Goal: Task Accomplishment & Management: Manage account settings

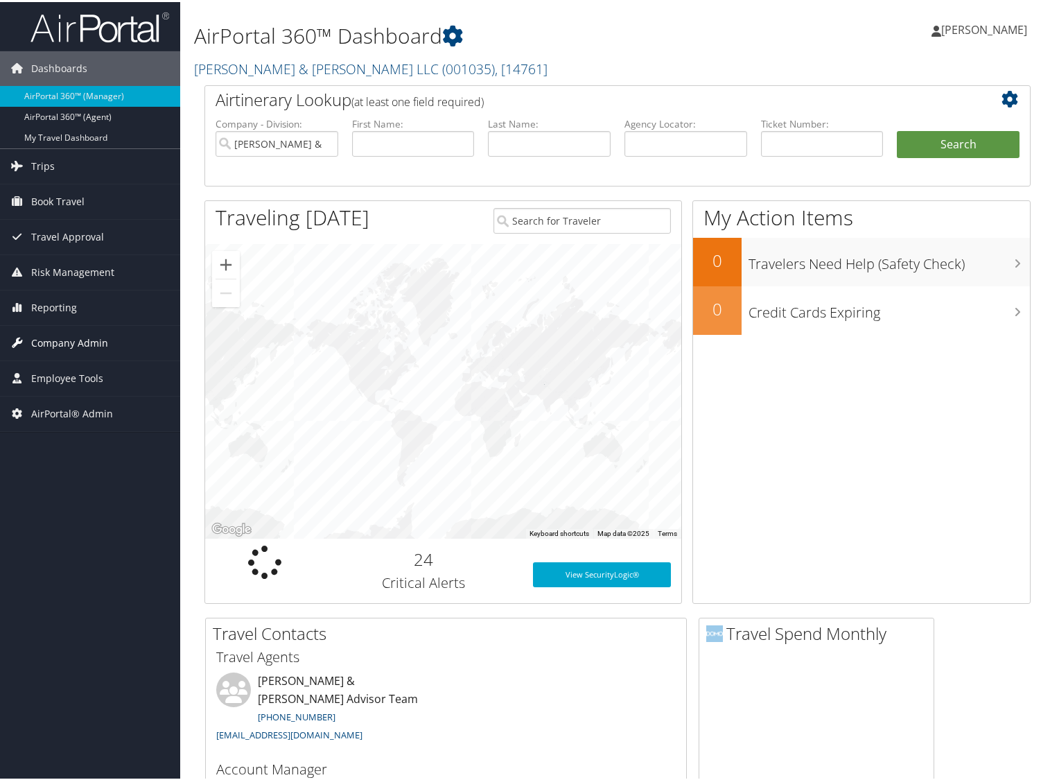
click at [80, 341] on span "Company Admin" at bounding box center [69, 341] width 77 height 35
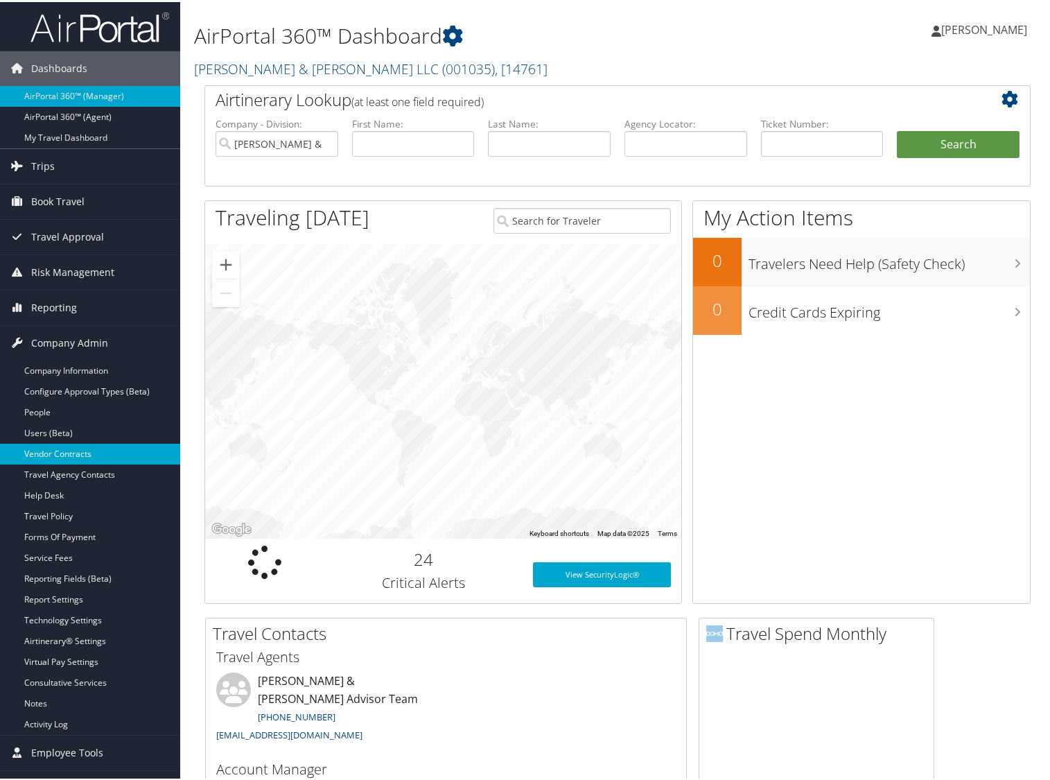
click at [43, 453] on link "Vendor Contracts" at bounding box center [90, 452] width 180 height 21
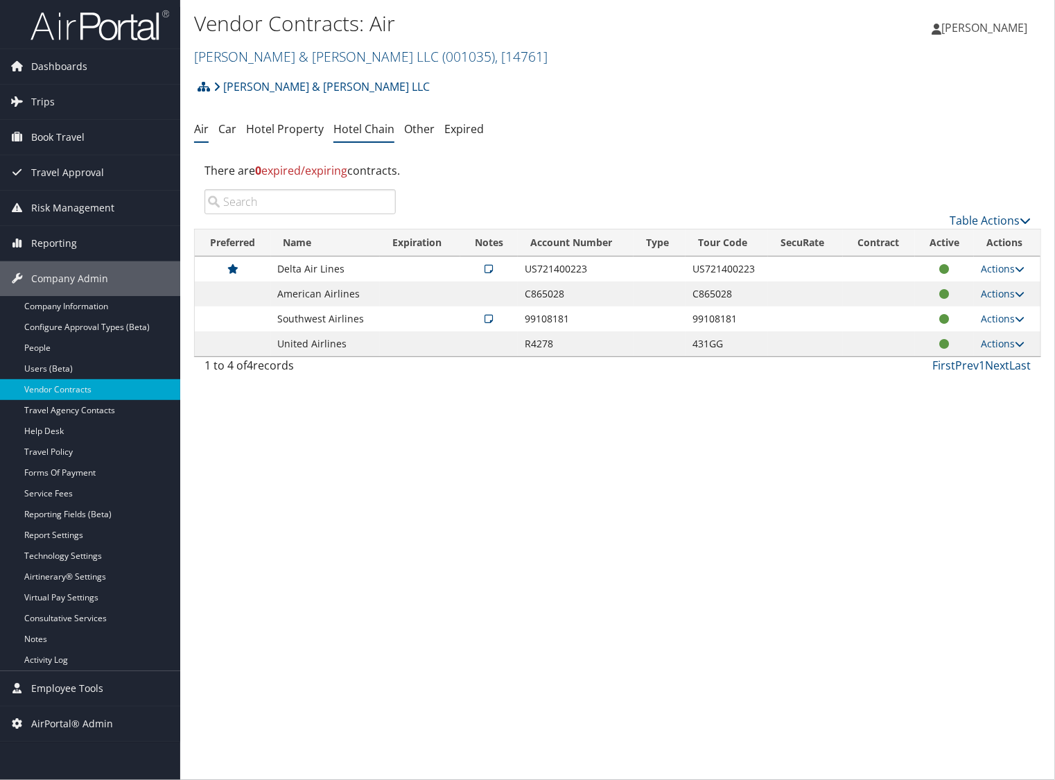
click at [381, 129] on link "Hotel Chain" at bounding box center [363, 128] width 61 height 15
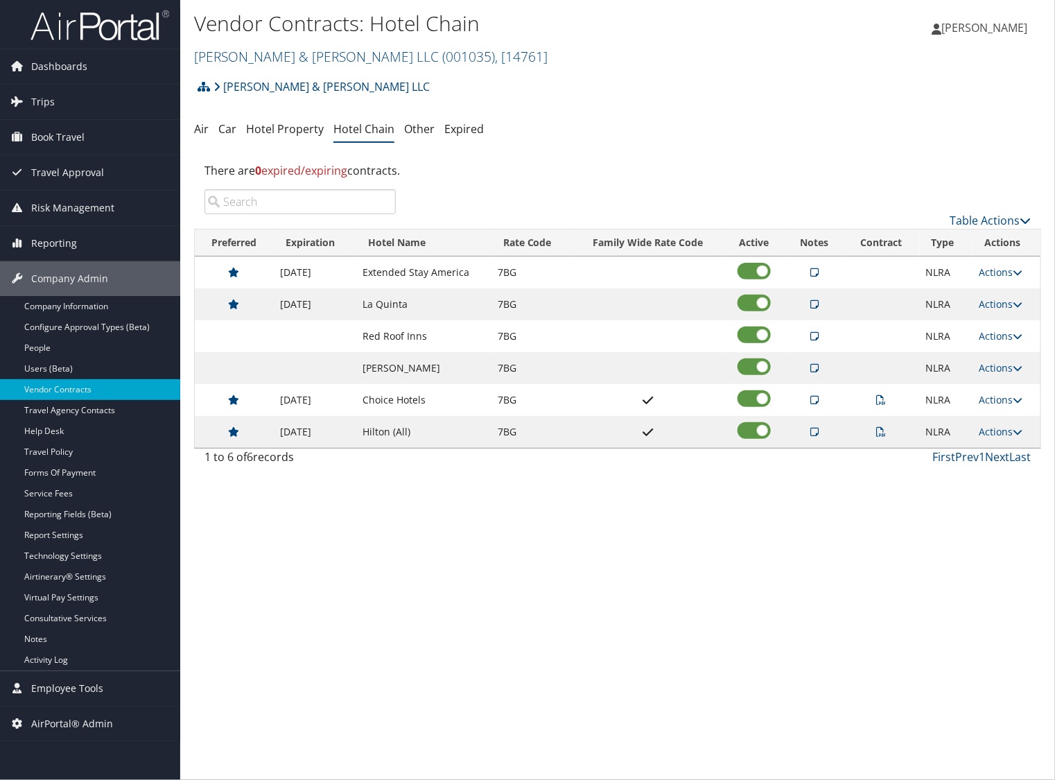
click at [701, 57] on h2 "Brasfield & Gorrie LLC ( 001035 ) , [ 14761 ]" at bounding box center [476, 56] width 565 height 24
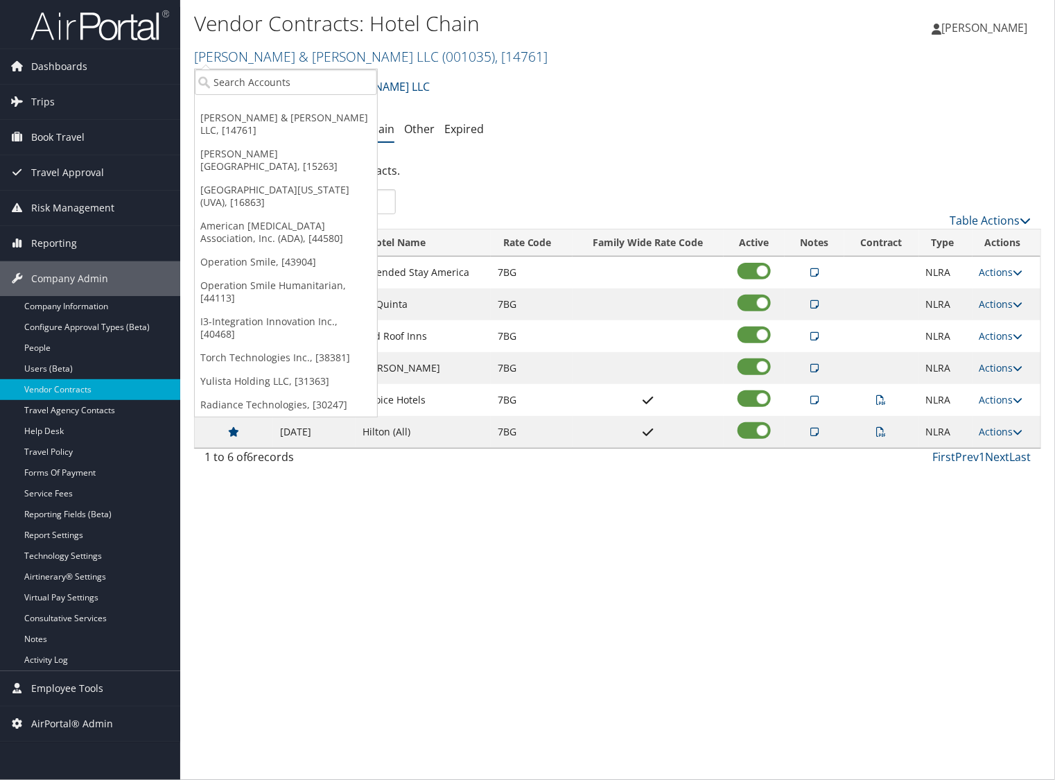
click at [560, 80] on div "Brasfield & Gorrie LLC Account Structure Brasfield & Gorrie LLC (001035) ACTIVE…" at bounding box center [617, 91] width 847 height 37
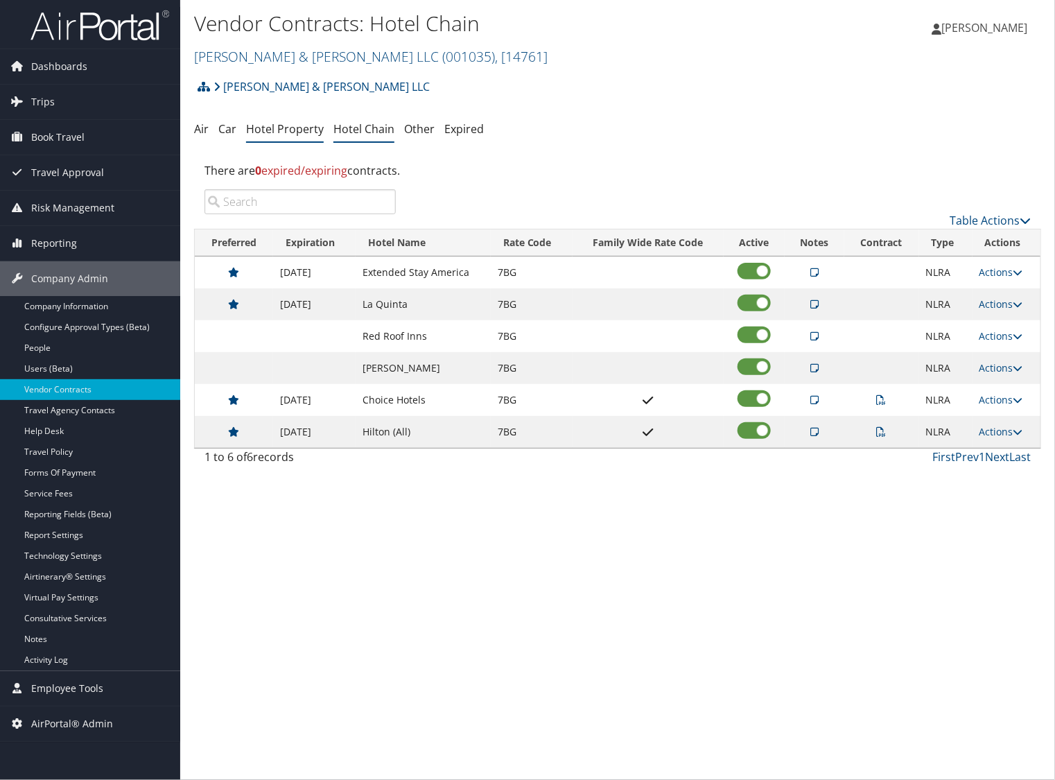
click at [263, 132] on link "Hotel Property" at bounding box center [285, 128] width 78 height 15
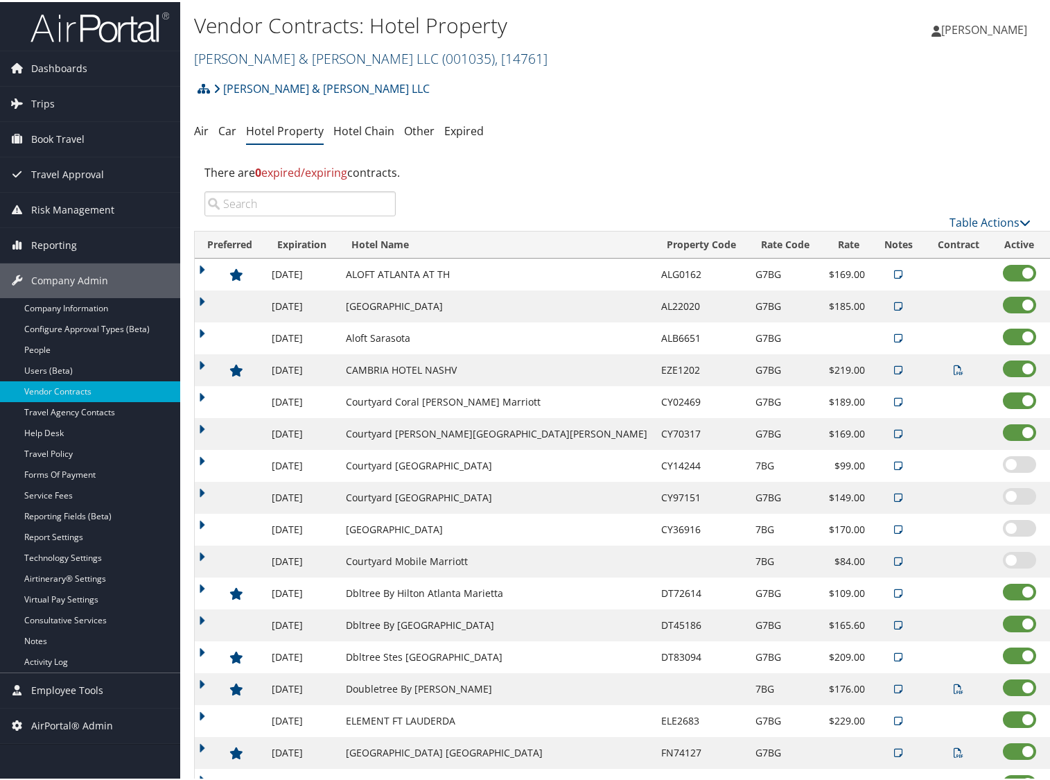
click at [207, 57] on link "[PERSON_NAME] & [PERSON_NAME] LLC ( 001035 ) , [ 14761 ]" at bounding box center [371, 56] width 354 height 19
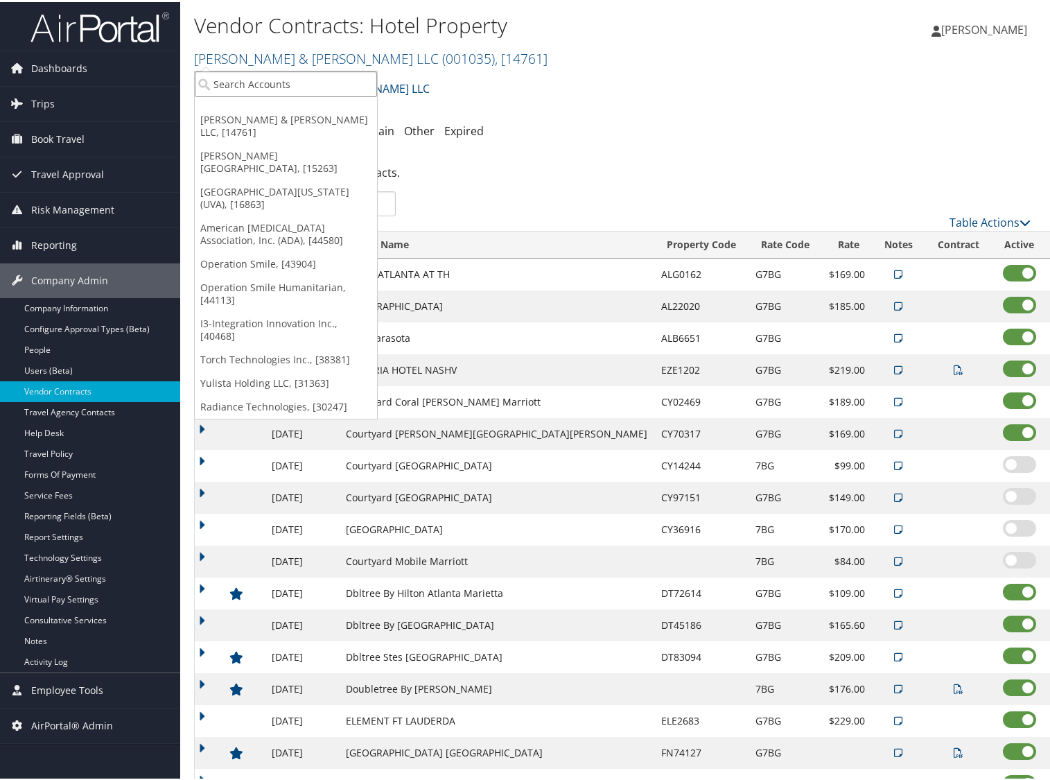
click at [269, 77] on input "search" at bounding box center [286, 82] width 182 height 26
type input "[GEOGRAPHIC_DATA]"
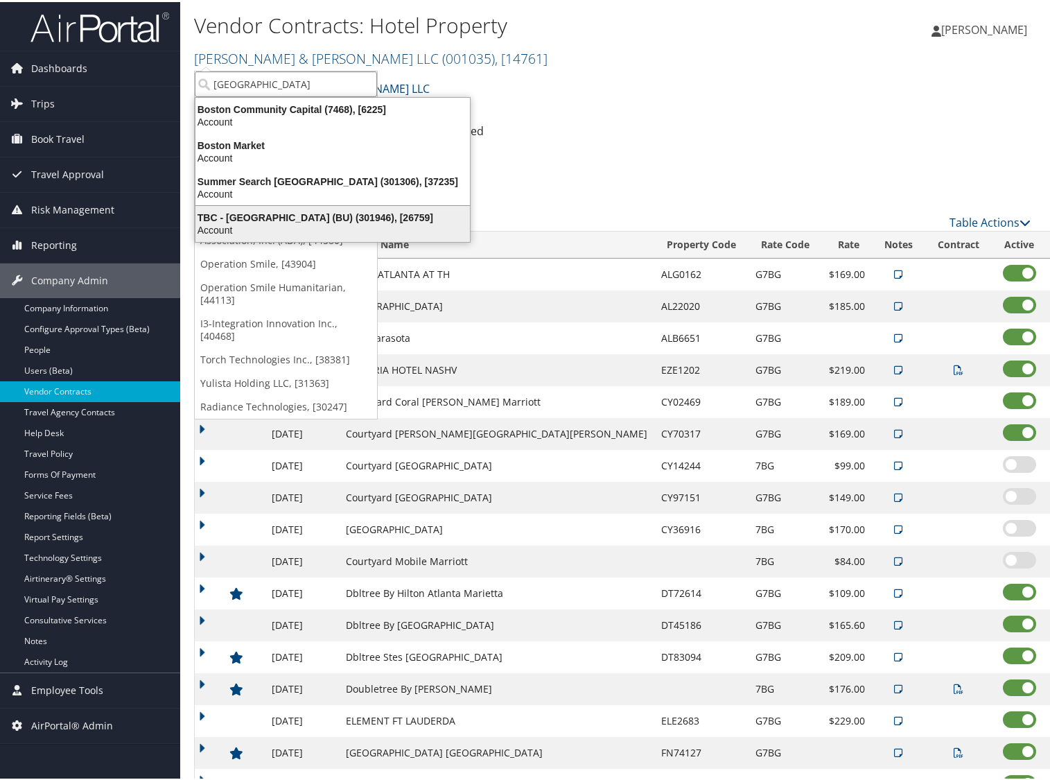
click at [244, 226] on div "Account" at bounding box center [332, 228] width 291 height 12
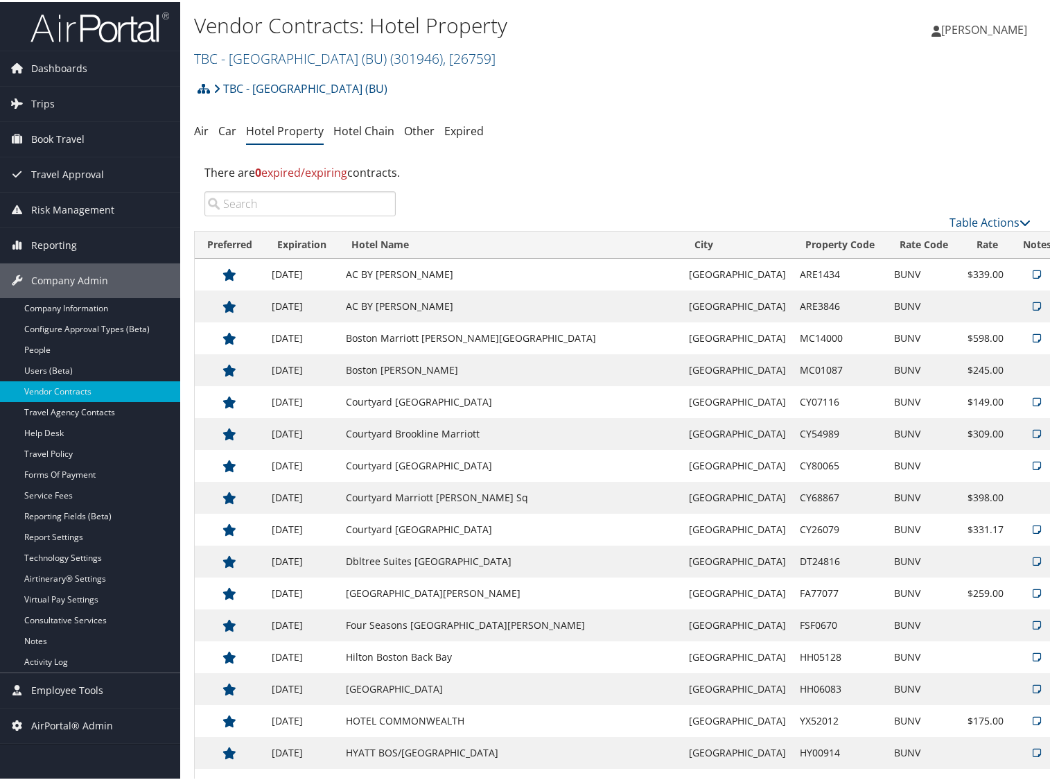
click at [682, 626] on td "Boston" at bounding box center [737, 623] width 111 height 32
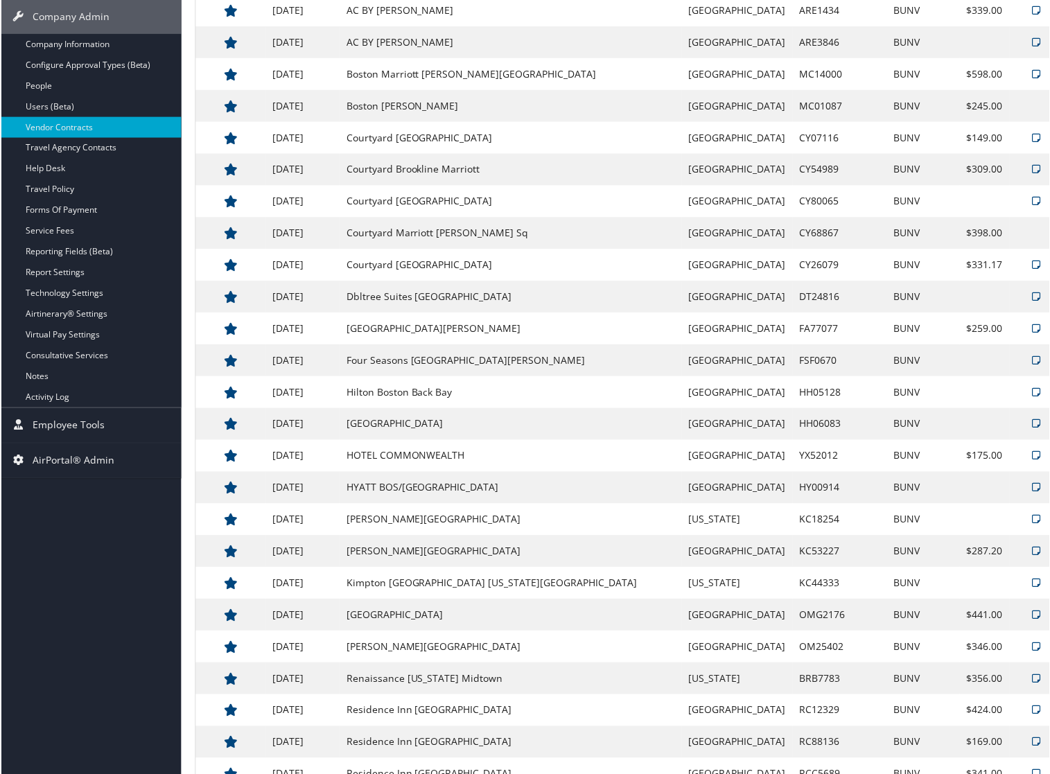
scroll to position [430, 0]
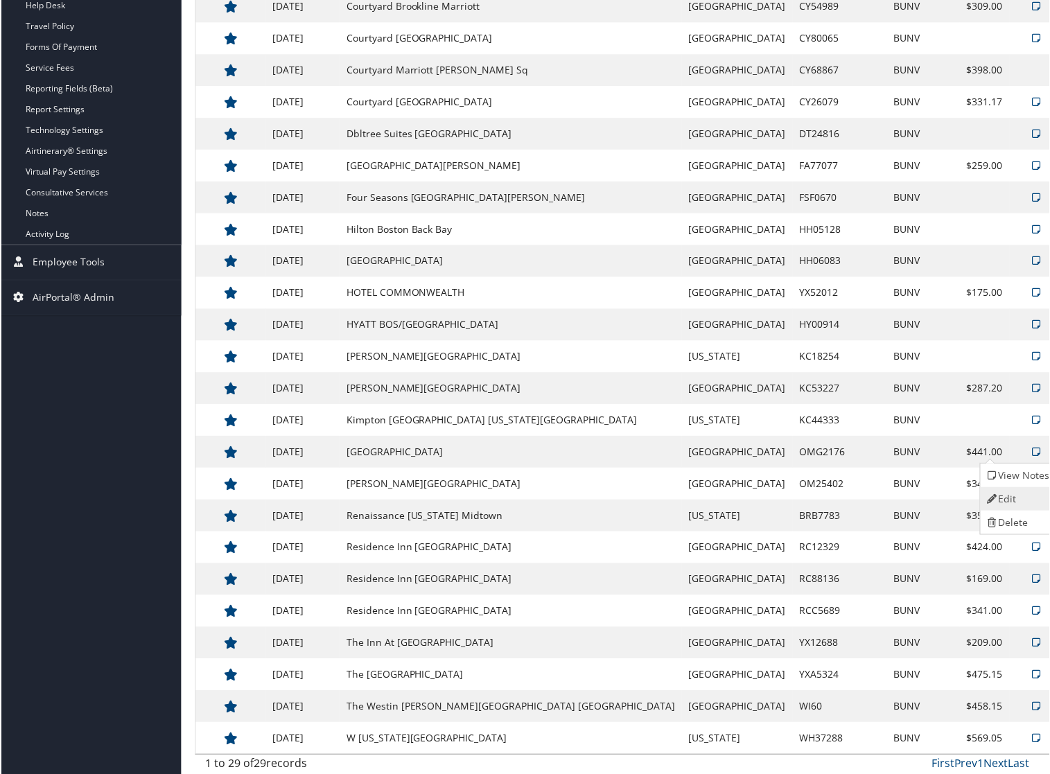
click at [1002, 496] on link "Edit" at bounding box center [1018, 500] width 75 height 24
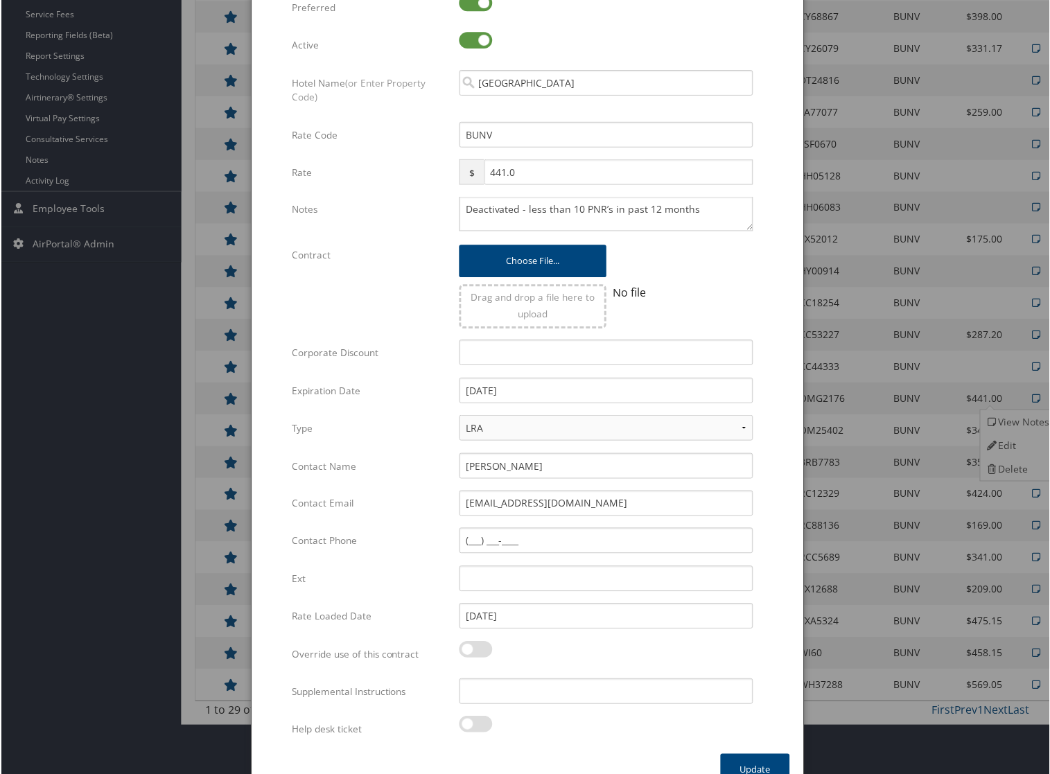
scroll to position [506, 0]
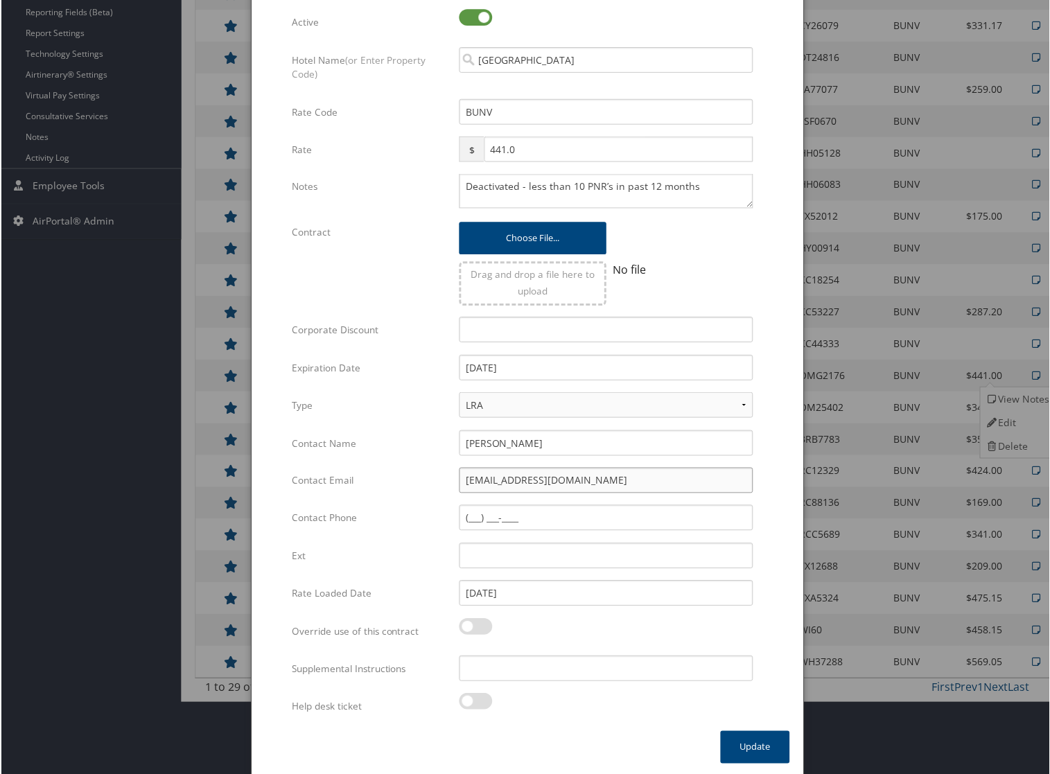
drag, startPoint x: 583, startPoint y: 475, endPoint x: 437, endPoint y: 480, distance: 146.4
click at [437, 480] on div "Contact Email rbriggs@omnihotels.com Multiple values The selected items contain…" at bounding box center [527, 487] width 473 height 37
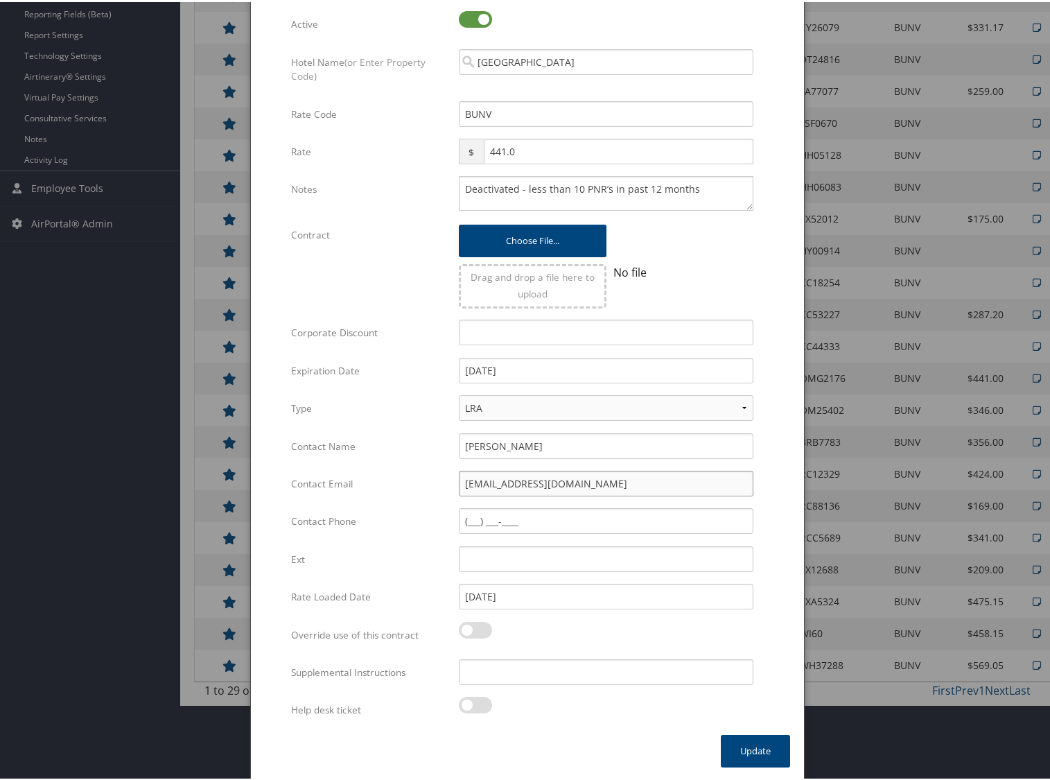
scroll to position [500, 0]
drag, startPoint x: 588, startPoint y: 482, endPoint x: 417, endPoint y: 473, distance: 171.4
click at [417, 473] on div "Contact Email rbriggs@omnihotels.com Multiple values The selected items contain…" at bounding box center [527, 488] width 473 height 37
click at [714, 19] on div at bounding box center [606, 26] width 295 height 32
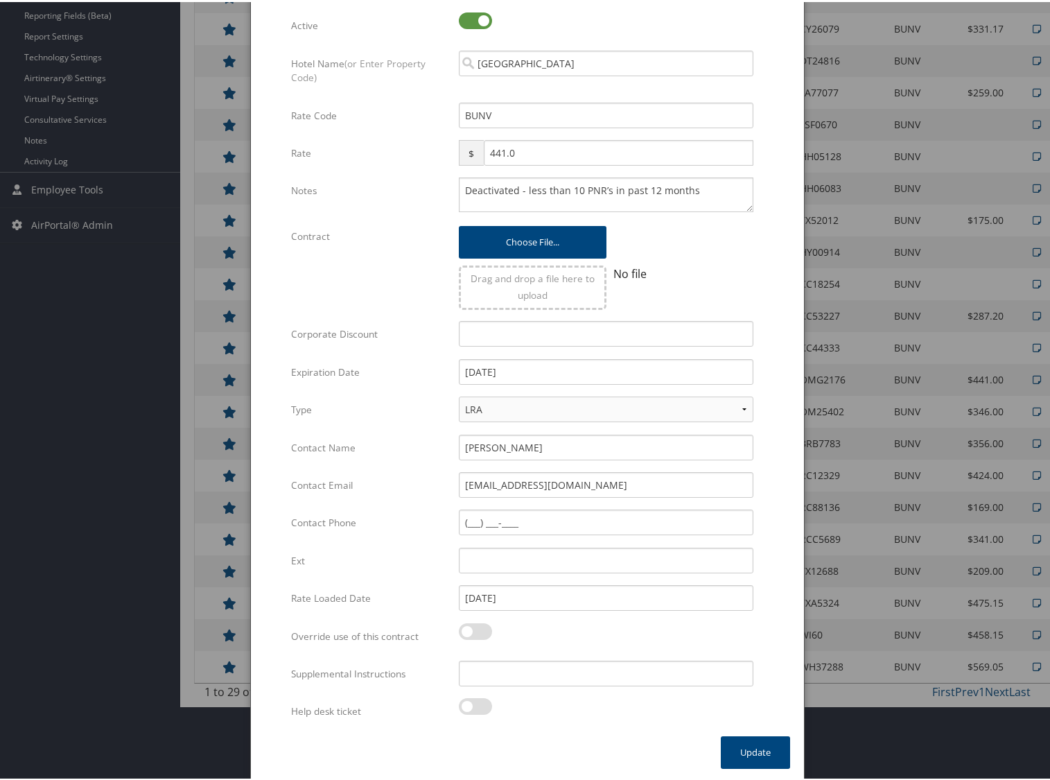
click at [885, 24] on div at bounding box center [527, 390] width 1055 height 780
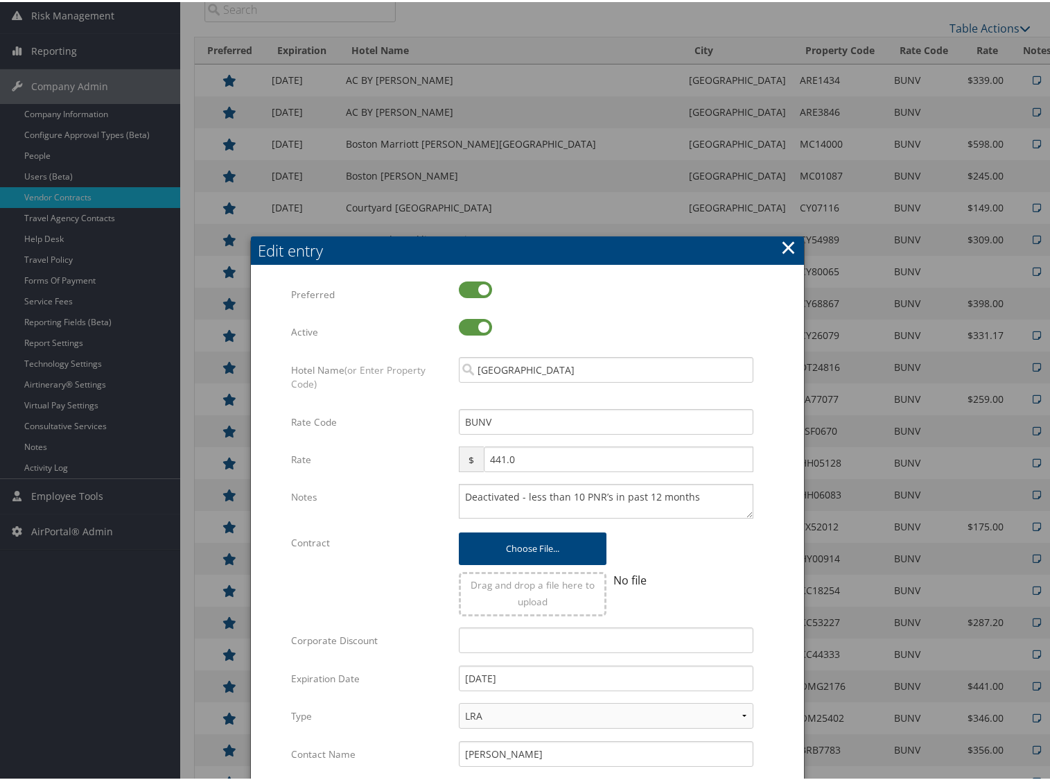
scroll to position [154, 0]
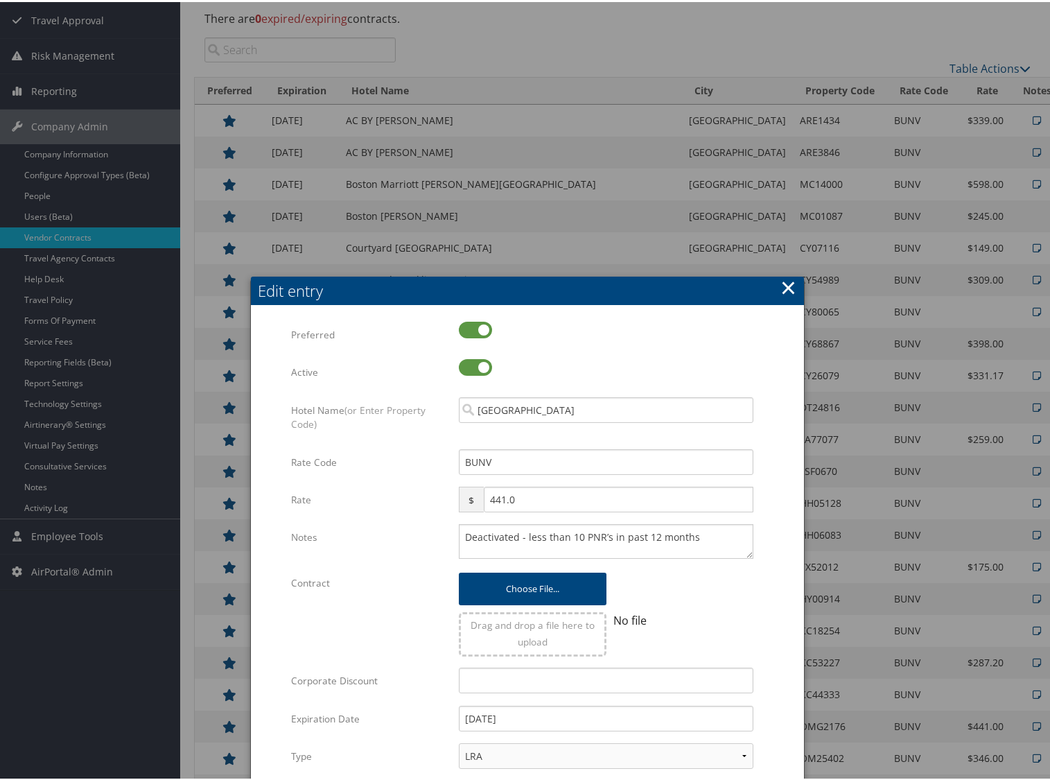
click at [792, 286] on button "×" at bounding box center [788, 286] width 16 height 28
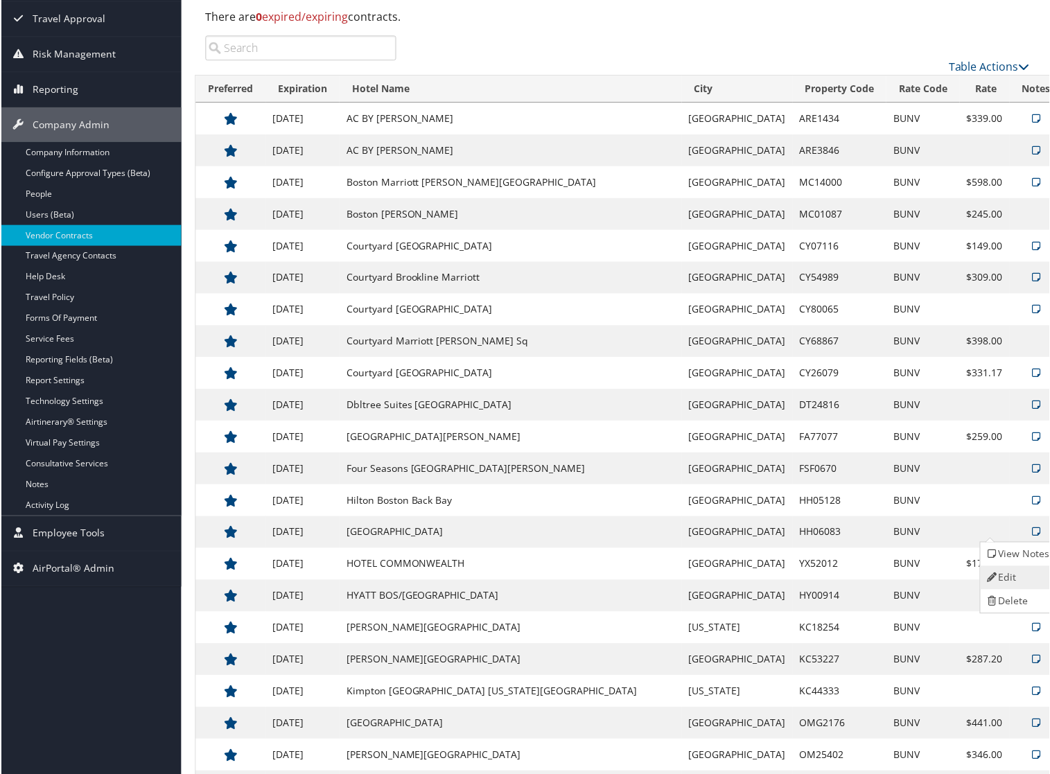
click at [1010, 573] on link "Edit" at bounding box center [1018, 579] width 75 height 24
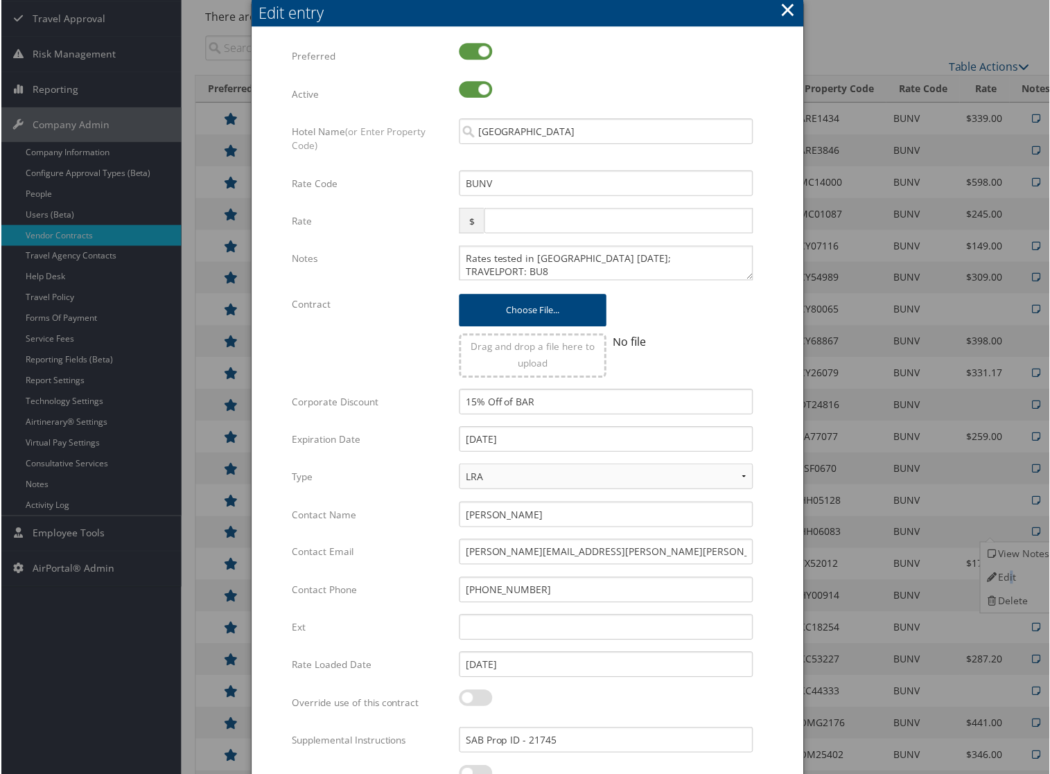
click at [782, 14] on button "×" at bounding box center [788, 10] width 16 height 28
